Goal: Information Seeking & Learning: Learn about a topic

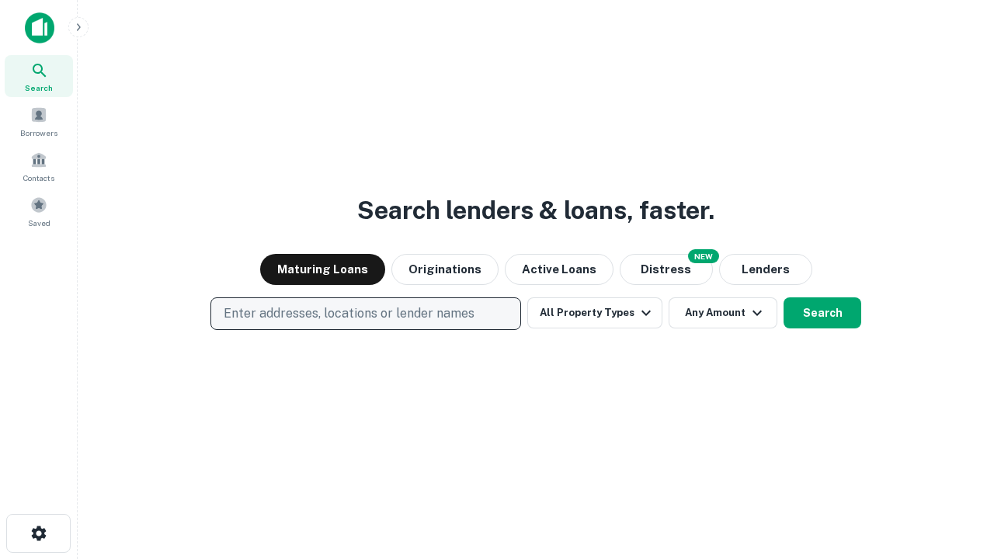
click at [365, 314] on p "Enter addresses, locations or lender names" at bounding box center [349, 313] width 251 height 19
type input "**********"
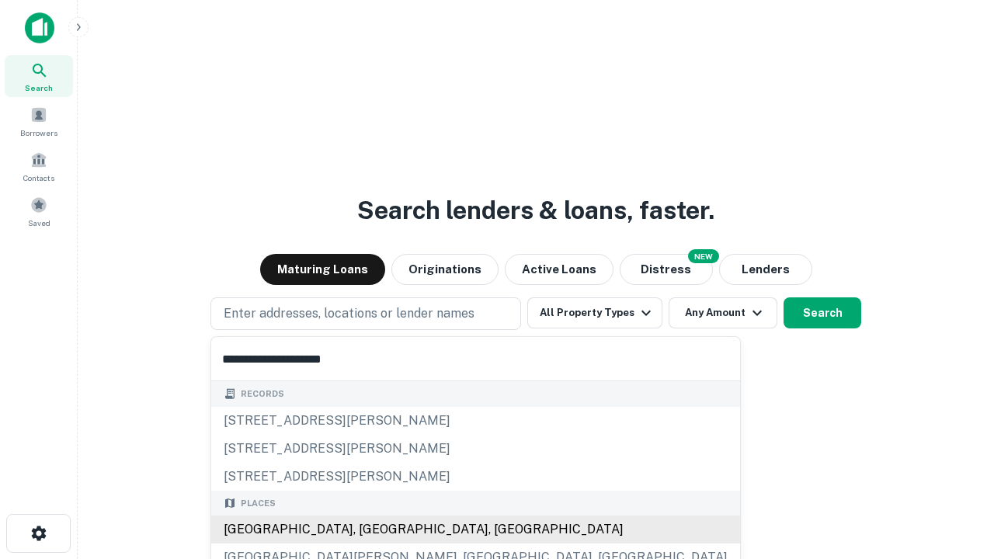
click at [371, 530] on div "[GEOGRAPHIC_DATA], [GEOGRAPHIC_DATA], [GEOGRAPHIC_DATA]" at bounding box center [475, 530] width 529 height 28
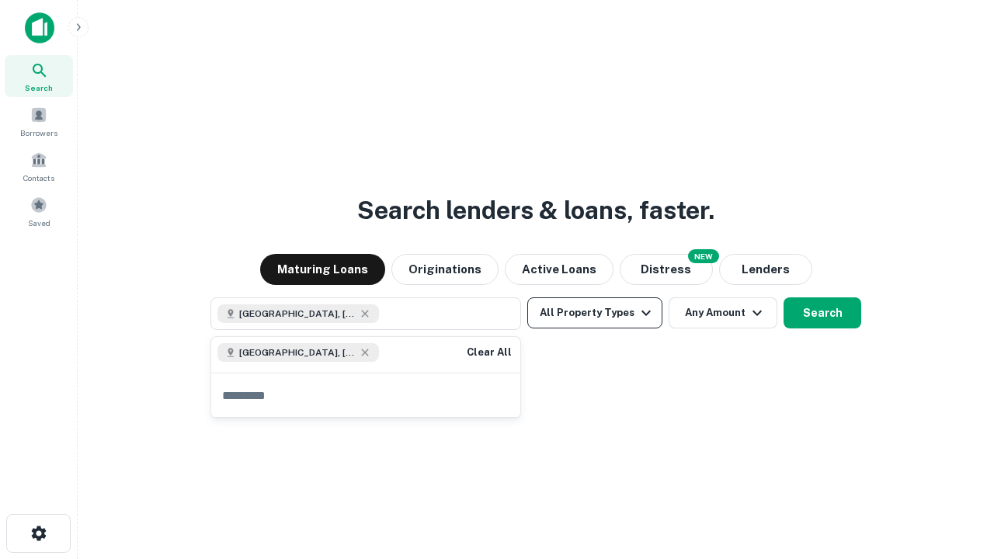
click at [595, 313] on button "All Property Types" at bounding box center [594, 312] width 135 height 31
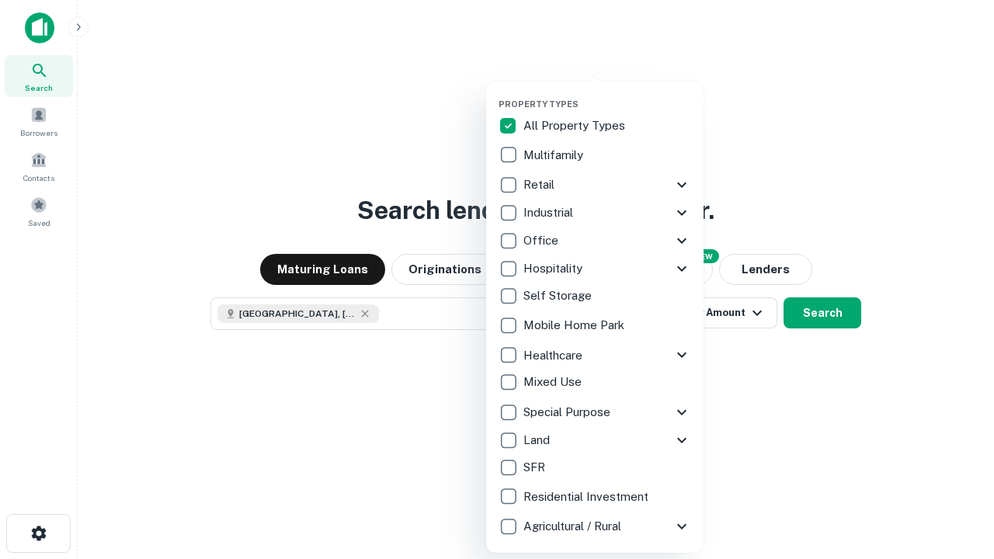
click at [607, 94] on button "button" at bounding box center [606, 94] width 217 height 1
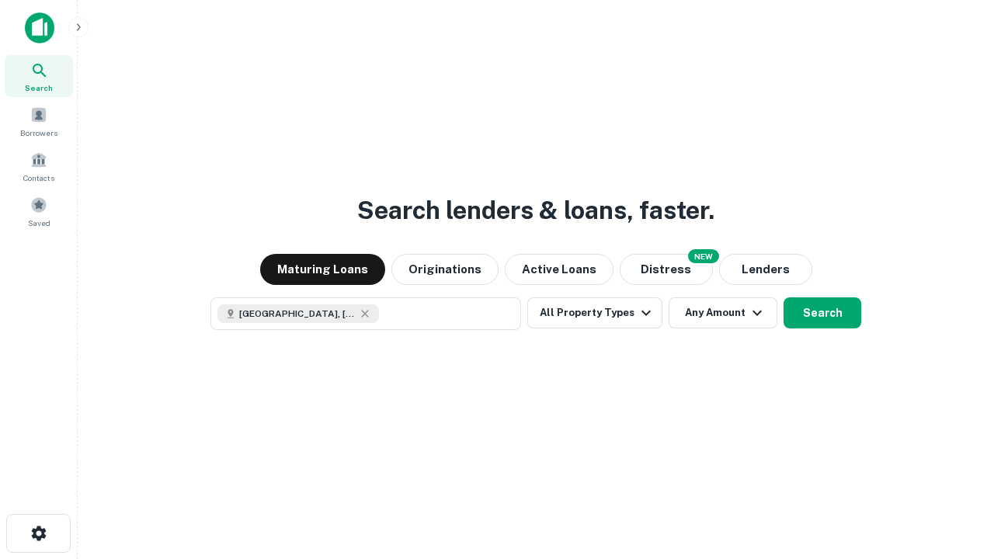
scroll to position [25, 0]
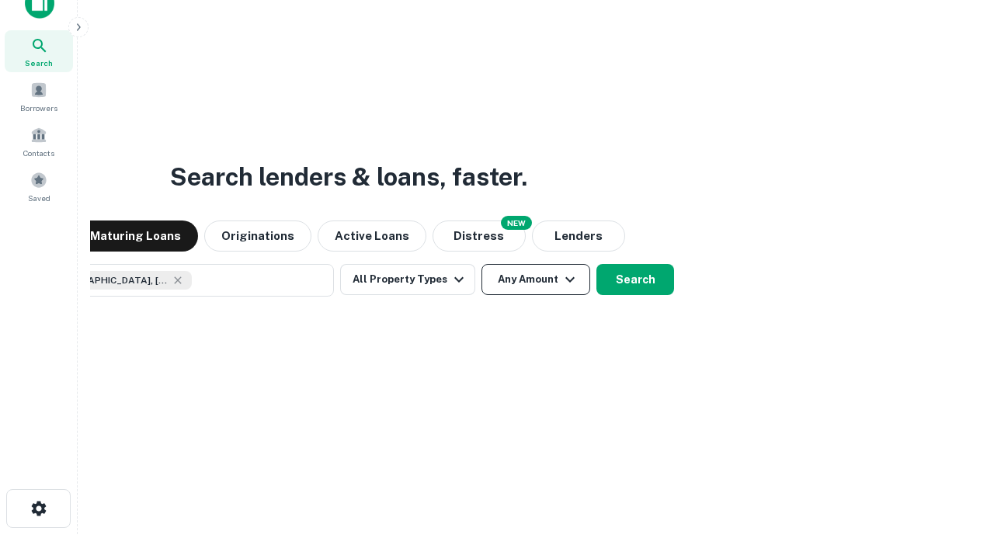
click at [481, 264] on button "Any Amount" at bounding box center [535, 279] width 109 height 31
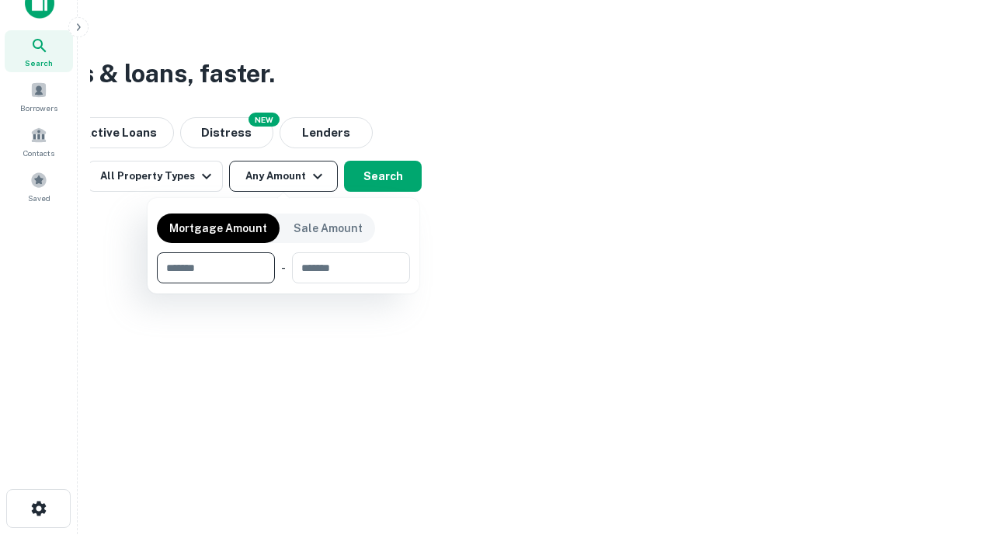
type input "*******"
click at [283, 283] on button "button" at bounding box center [283, 283] width 253 height 1
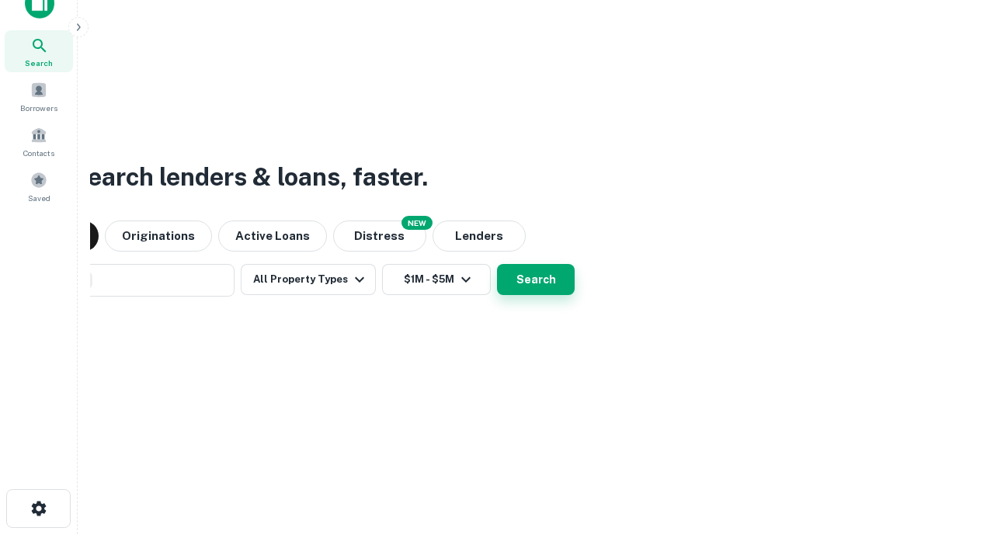
click at [497, 264] on button "Search" at bounding box center [536, 279] width 78 height 31
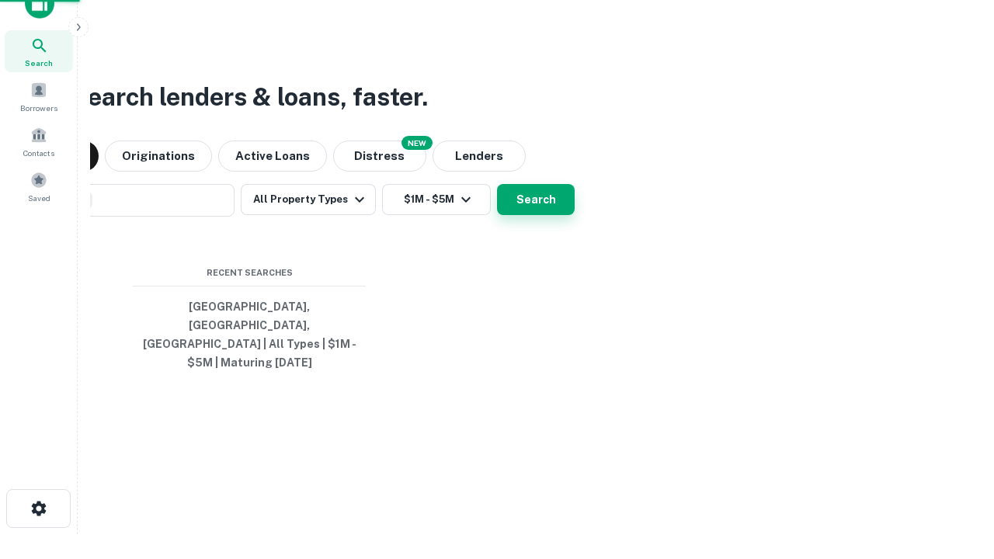
scroll to position [50, 439]
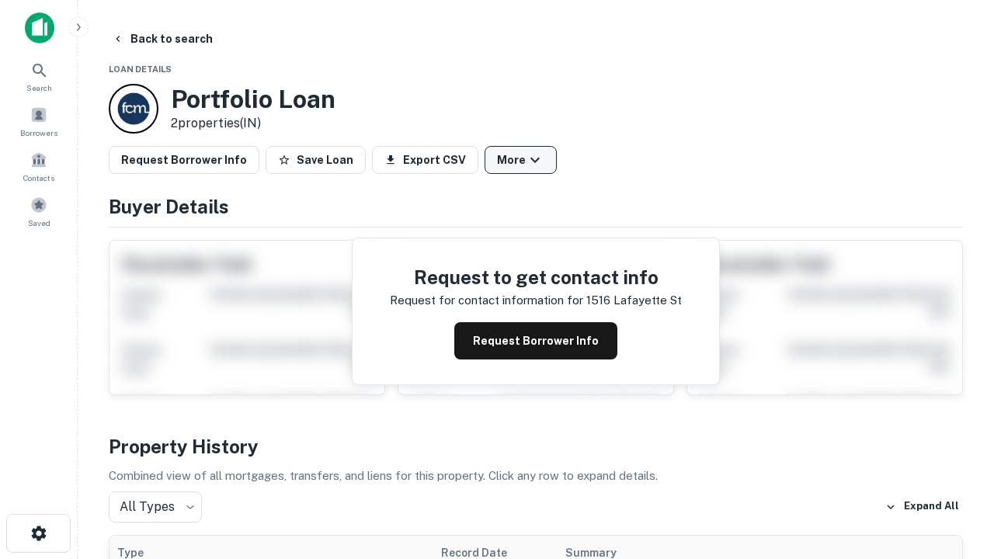
click at [520, 160] on button "More" at bounding box center [520, 160] width 72 height 28
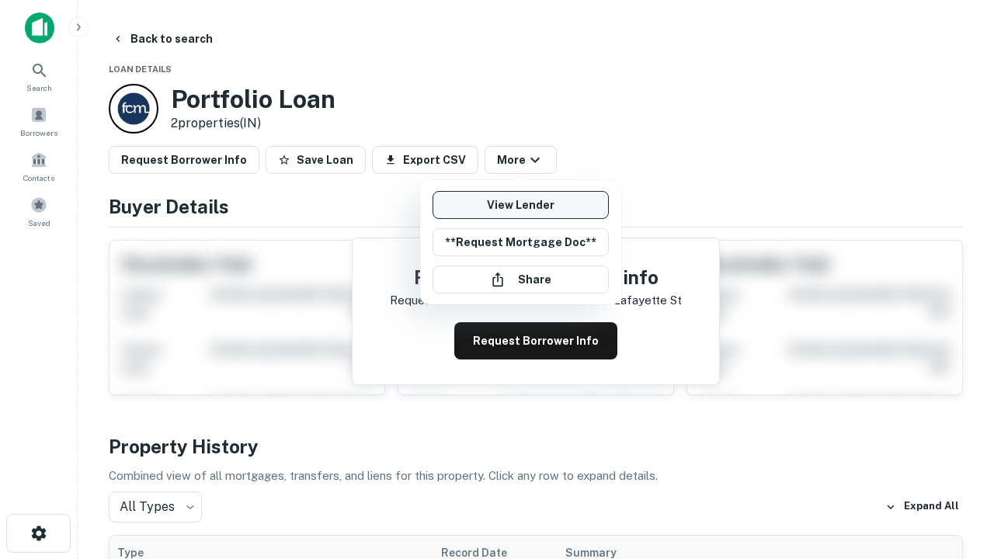
click at [520, 205] on link "View Lender" at bounding box center [520, 205] width 176 height 28
